Goal: Task Accomplishment & Management: Manage account settings

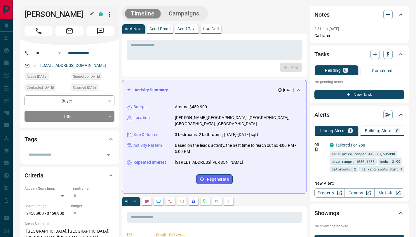
drag, startPoint x: 26, startPoint y: 13, endPoint x: 84, endPoint y: 13, distance: 58.7
click at [84, 13] on h1 "[PERSON_NAME]" at bounding box center [57, 14] width 65 height 9
copy h1 "[PERSON_NAME]"
click at [75, 53] on input "**********" at bounding box center [89, 52] width 46 height 9
click at [196, 70] on div "Add" at bounding box center [215, 67] width 176 height 9
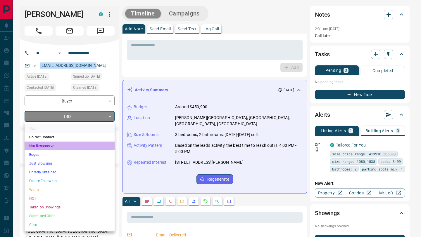
click at [62, 145] on li "Not Responsive" at bounding box center [70, 146] width 90 height 9
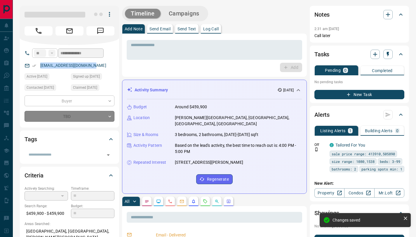
type input "*"
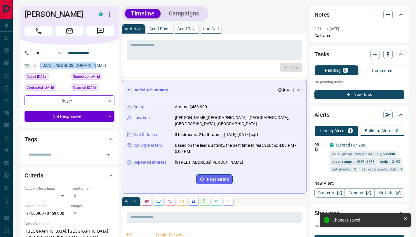
click at [216, 30] on p "Log Call" at bounding box center [210, 29] width 15 height 4
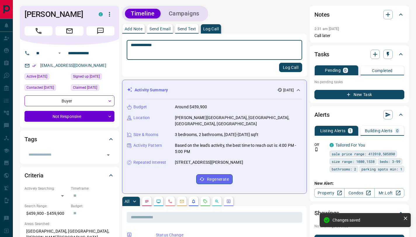
type textarea "**********"
click at [295, 68] on button "Log Call" at bounding box center [290, 67] width 23 height 9
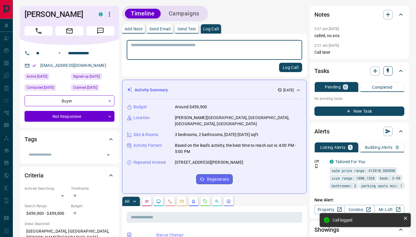
click at [388, 71] on icon "button" at bounding box center [388, 71] width 2 height 5
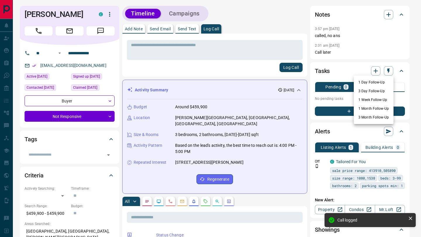
click at [375, 89] on li "3 Day Follow-Up" at bounding box center [373, 91] width 40 height 9
